Goal: Task Accomplishment & Management: Manage account settings

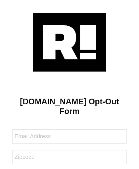
click at [69, 42] on img at bounding box center [69, 42] width 73 height 59
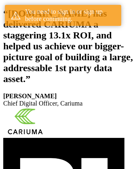
scroll to position [148, 0]
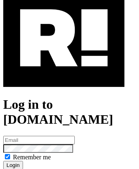
click at [30, 168] on link "Reset your password?" at bounding box center [31, 172] width 56 height 7
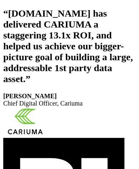
scroll to position [136, 0]
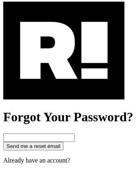
click at [64, 86] on img at bounding box center [63, 51] width 121 height 98
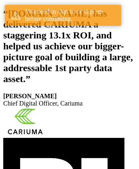
scroll to position [148, 0]
